Goal: Information Seeking & Learning: Find specific fact

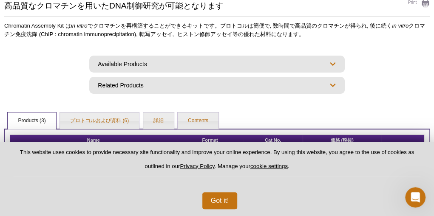
scroll to position [141, 0]
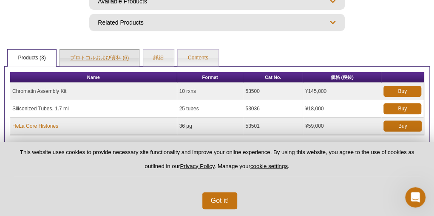
drag, startPoint x: 118, startPoint y: 67, endPoint x: 126, endPoint y: 68, distance: 7.7
click at [118, 67] on link "プロトコルおよび資料 (6)" at bounding box center [99, 58] width 79 height 17
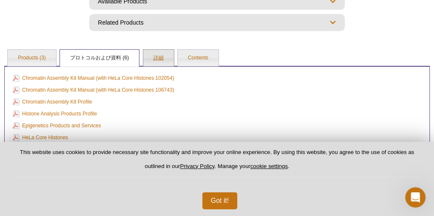
click at [158, 65] on link "詳細" at bounding box center [158, 58] width 31 height 17
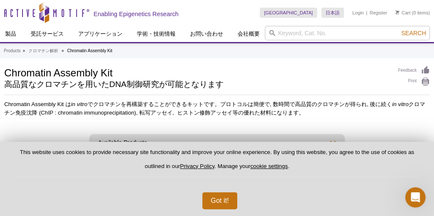
scroll to position [70, 0]
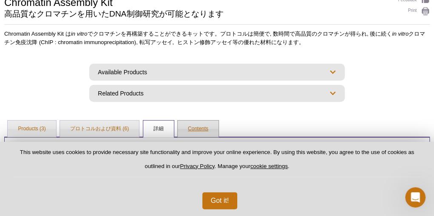
click at [198, 138] on link "Contents" at bounding box center [197, 129] width 41 height 17
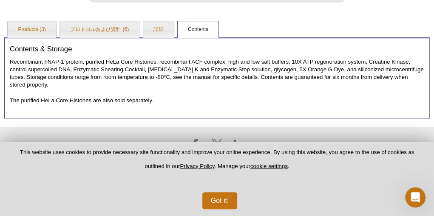
scroll to position [175, 0]
click at [148, 35] on link "詳細" at bounding box center [158, 29] width 31 height 17
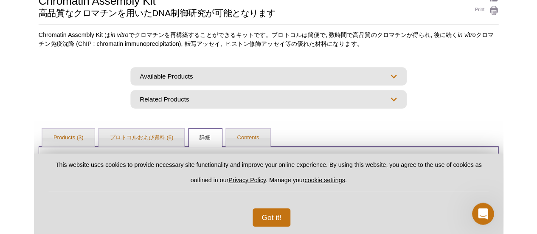
scroll to position [143, 0]
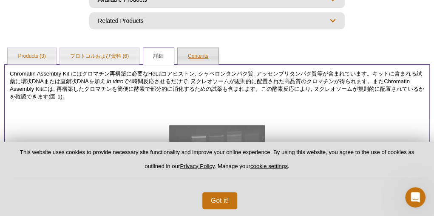
click at [183, 63] on link "Contents" at bounding box center [197, 56] width 41 height 17
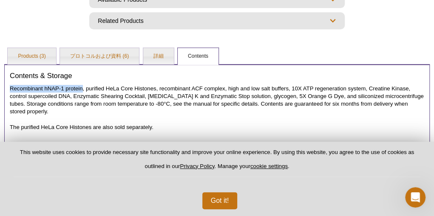
drag, startPoint x: 82, startPoint y: 99, endPoint x: 10, endPoint y: 100, distance: 71.8
click at [10, 100] on p "Recombinant hNAP-1 protein, purified HeLa Core Histones, recombinant ACF comple…" at bounding box center [217, 100] width 414 height 31
copy p "Recombinant hNAP-1 protein"
drag, startPoint x: 307, startPoint y: 84, endPoint x: 377, endPoint y: 6, distance: 104.0
click at [307, 80] on h3 "Contents & Storage" at bounding box center [217, 76] width 414 height 8
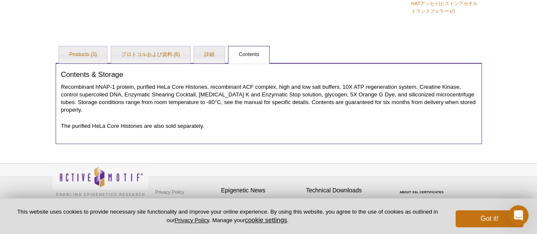
scroll to position [157, 0]
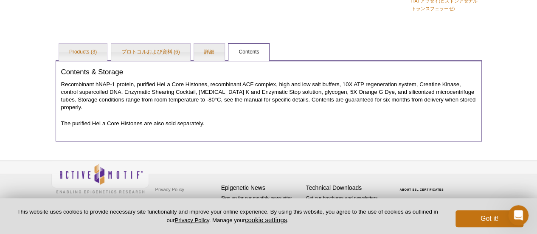
click at [274, 88] on p "Recombinant hNAP-1 protein, purified HeLa Core Histones, recombinant ACF comple…" at bounding box center [268, 96] width 415 height 31
drag, startPoint x: 210, startPoint y: 85, endPoint x: 275, endPoint y: 83, distance: 65.0
click at [275, 83] on p "Recombinant hNAP-1 protein, purified HeLa Core Histones, recombinant ACF comple…" at bounding box center [268, 96] width 415 height 31
copy p "recombinant ACF complex"
